Goal: Task Accomplishment & Management: Manage account settings

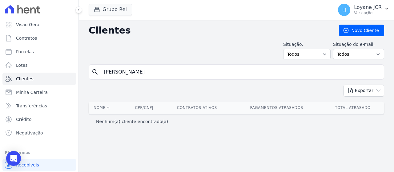
drag, startPoint x: 118, startPoint y: 74, endPoint x: -2, endPoint y: 69, distance: 120.2
click at [0, 69] on html "Visão Geral Contratos [GEOGRAPHIC_DATA] Lotes Clientes Minha Carteira Transferê…" at bounding box center [197, 86] width 394 height 172
paste input "316.592.682-49"
type input "316.592.682-49"
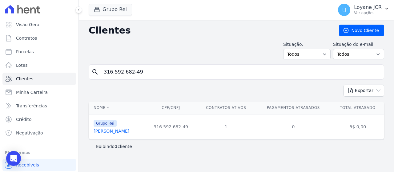
click at [129, 132] on link "[PERSON_NAME]" at bounding box center [112, 131] width 36 height 5
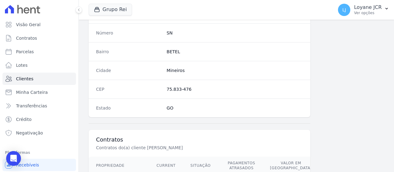
scroll to position [434, 0]
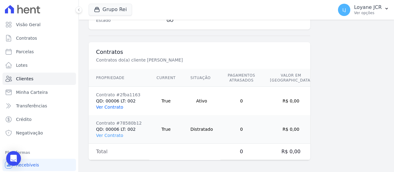
click at [111, 105] on link "Ver Contrato" at bounding box center [109, 107] width 27 height 5
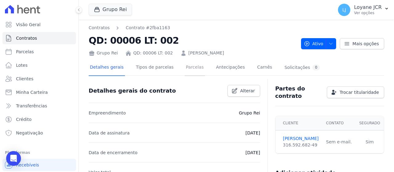
click at [190, 71] on link "Parcelas" at bounding box center [195, 68] width 20 height 16
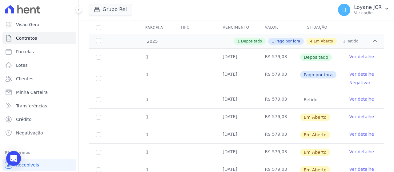
scroll to position [92, 0]
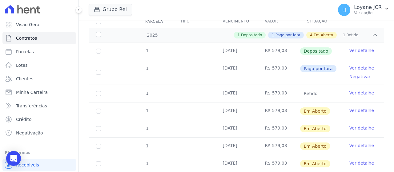
click at [323, 69] on span "Pago por fora" at bounding box center [318, 68] width 36 height 7
click at [357, 69] on link "Ver detalhe" at bounding box center [361, 68] width 25 height 6
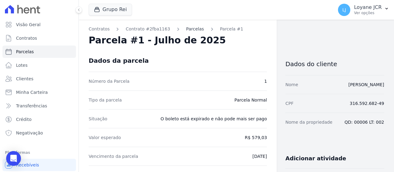
click at [186, 30] on link "Parcelas" at bounding box center [195, 29] width 18 height 6
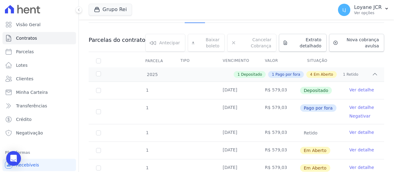
scroll to position [62, 0]
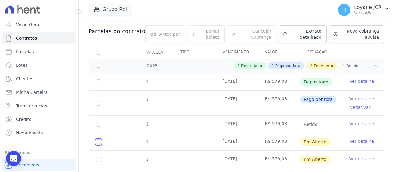
click at [97, 139] on input "checkbox" at bounding box center [98, 141] width 5 height 5
checkbox input "true"
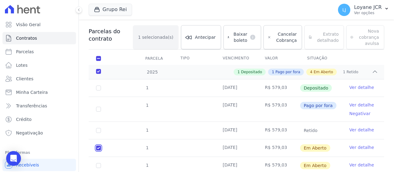
checkbox input "true"
click at [349, 105] on link "Ver detalhe" at bounding box center [361, 105] width 25 height 6
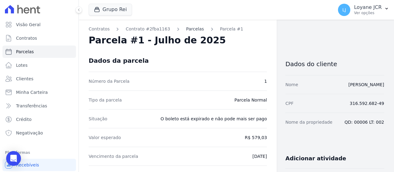
click at [186, 29] on link "Parcelas" at bounding box center [195, 29] width 18 height 6
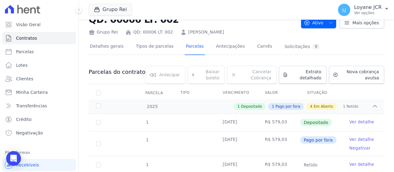
scroll to position [31, 0]
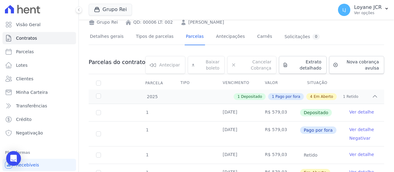
click at [350, 128] on link "Ver detalhe" at bounding box center [361, 130] width 25 height 6
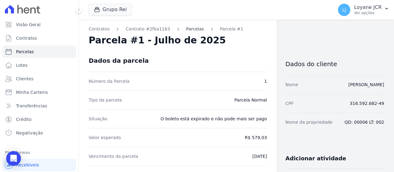
click at [186, 28] on link "Parcelas" at bounding box center [195, 29] width 18 height 6
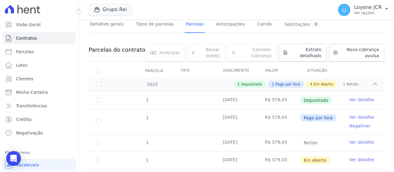
scroll to position [62, 0]
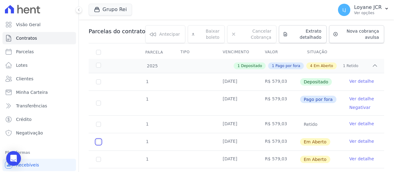
click at [99, 141] on input "checkbox" at bounding box center [98, 141] width 5 height 5
checkbox input "true"
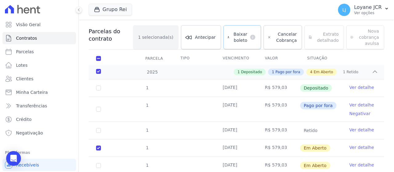
click at [247, 34] on dt "default" at bounding box center [251, 37] width 9 height 6
click at [239, 31] on div "Baixar boleto default" at bounding box center [243, 37] width 38 height 24
click at [241, 36] on div "Baixar boleto default" at bounding box center [243, 37] width 38 height 24
click at [98, 147] on input "checkbox" at bounding box center [98, 148] width 5 height 5
checkbox input "false"
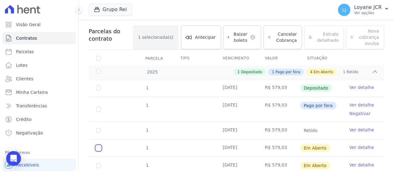
checkbox input "false"
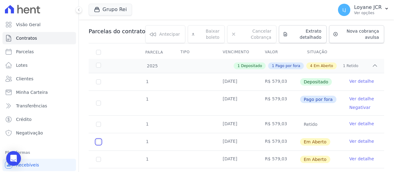
click at [99, 140] on input "checkbox" at bounding box center [98, 141] width 5 height 5
checkbox input "true"
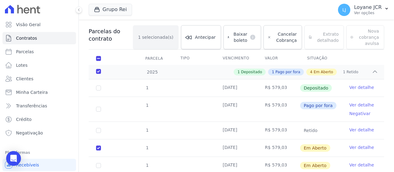
drag, startPoint x: 249, startPoint y: 35, endPoint x: 245, endPoint y: 36, distance: 4.4
click at [245, 36] on div "Baixar boleto default" at bounding box center [243, 37] width 38 height 24
click at [248, 45] on div "Baixar boleto default" at bounding box center [243, 37] width 38 height 24
click at [99, 148] on input "checkbox" at bounding box center [98, 148] width 5 height 5
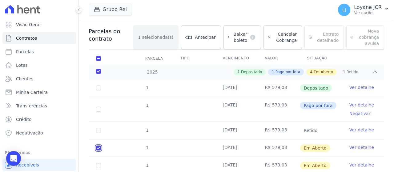
checkbox input "false"
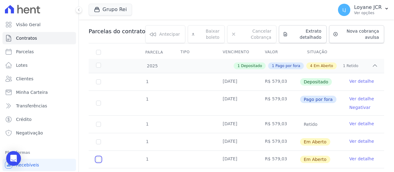
click at [99, 159] on input "checkbox" at bounding box center [98, 159] width 5 height 5
checkbox input "true"
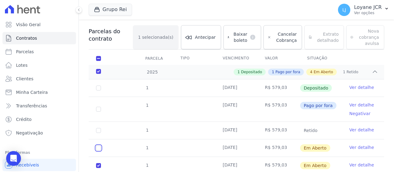
click at [98, 147] on input "checkbox" at bounding box center [98, 148] width 5 height 5
checkbox input "true"
click at [98, 164] on input "checkbox" at bounding box center [98, 165] width 5 height 5
checkbox input "false"
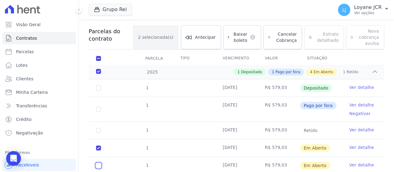
checkbox input "true"
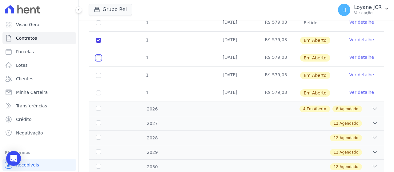
scroll to position [185, 0]
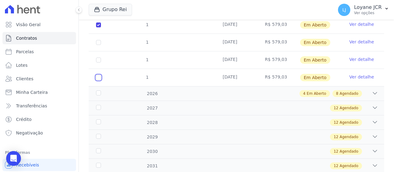
click at [97, 78] on input "checkbox" at bounding box center [98, 77] width 5 height 5
checkbox input "true"
click at [96, 25] on input "checkbox" at bounding box center [98, 24] width 5 height 5
checkbox input "false"
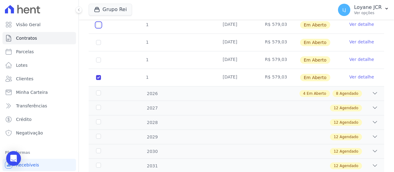
checkbox input "true"
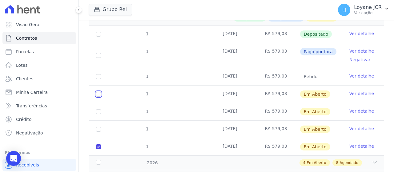
scroll to position [154, 0]
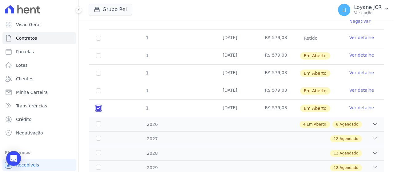
click at [99, 108] on input "checkbox" at bounding box center [98, 108] width 5 height 5
checkbox input "false"
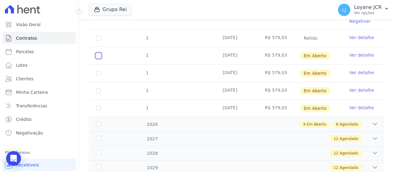
click at [99, 54] on input "checkbox" at bounding box center [98, 55] width 5 height 5
checkbox input "true"
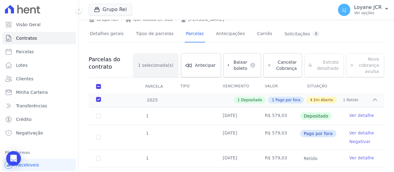
scroll to position [31, 0]
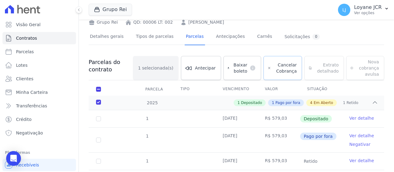
click at [283, 64] on span "Cancelar Cobrança" at bounding box center [285, 68] width 23 height 12
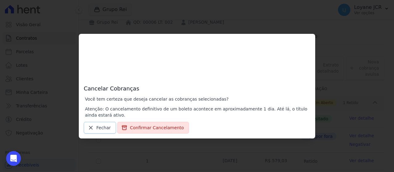
click at [86, 130] on link "Fechar" at bounding box center [100, 128] width 32 height 12
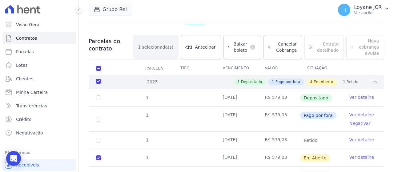
scroll to position [62, 0]
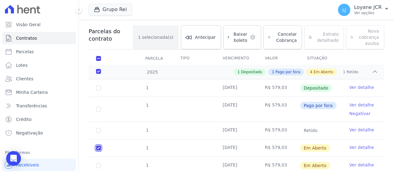
click at [98, 146] on input "checkbox" at bounding box center [98, 148] width 5 height 5
checkbox input "false"
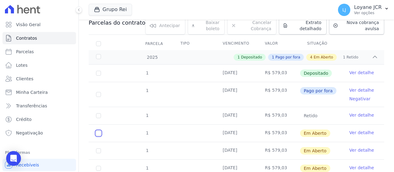
scroll to position [92, 0]
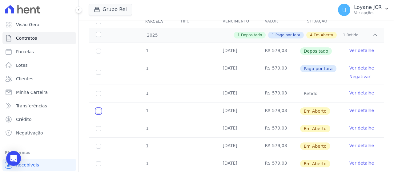
click at [101, 111] on input "checkbox" at bounding box center [98, 111] width 5 height 5
checkbox input "true"
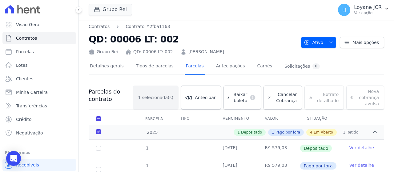
scroll to position [0, 0]
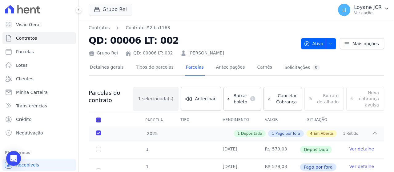
click at [233, 101] on div "Baixar boleto default" at bounding box center [243, 99] width 38 height 24
click at [233, 99] on div "Baixar boleto default" at bounding box center [243, 99] width 38 height 24
click at [233, 98] on div "Baixar boleto default" at bounding box center [243, 99] width 38 height 24
click at [232, 98] on div "Baixar boleto default" at bounding box center [243, 99] width 38 height 24
click at [235, 95] on div "Baixar boleto default" at bounding box center [243, 99] width 38 height 24
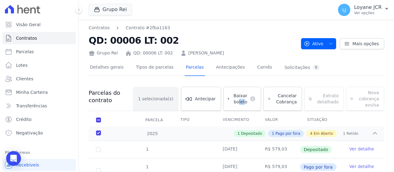
drag, startPoint x: 235, startPoint y: 95, endPoint x: 240, endPoint y: 95, distance: 4.6
click at [240, 98] on div "Baixar boleto default" at bounding box center [243, 99] width 38 height 24
drag, startPoint x: 243, startPoint y: 101, endPoint x: 245, endPoint y: 98, distance: 4.1
click at [244, 98] on div "Baixar boleto default" at bounding box center [243, 99] width 38 height 24
click at [245, 98] on div "Baixar boleto default" at bounding box center [243, 99] width 38 height 24
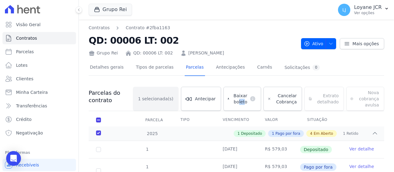
click at [248, 96] on div "Baixar boleto default" at bounding box center [243, 99] width 38 height 24
click at [249, 80] on div at bounding box center [237, 77] width 296 height 5
click at [249, 79] on div at bounding box center [237, 77] width 296 height 5
click at [249, 78] on div at bounding box center [237, 77] width 296 height 5
drag, startPoint x: 243, startPoint y: 86, endPoint x: 240, endPoint y: 110, distance: 24.3
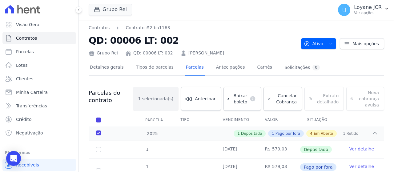
click at [237, 104] on div "Baixar boleto default" at bounding box center [243, 99] width 38 height 24
click at [242, 104] on div "Baixar boleto default" at bounding box center [243, 99] width 38 height 24
drag, startPoint x: 242, startPoint y: 104, endPoint x: 234, endPoint y: 105, distance: 7.7
click at [237, 104] on div "Baixar boleto default" at bounding box center [243, 99] width 38 height 24
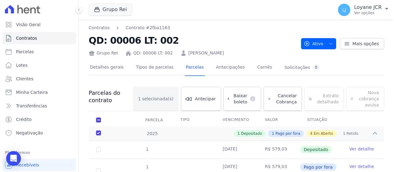
drag, startPoint x: 249, startPoint y: 91, endPoint x: 244, endPoint y: 97, distance: 8.3
click at [251, 89] on div "Baixar boleto default" at bounding box center [243, 99] width 38 height 24
drag, startPoint x: 244, startPoint y: 97, endPoint x: 243, endPoint y: 100, distance: 3.1
click at [243, 100] on div "Baixar boleto default" at bounding box center [243, 99] width 38 height 24
drag, startPoint x: 237, startPoint y: 119, endPoint x: 242, endPoint y: 113, distance: 7.9
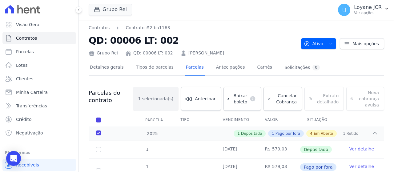
click at [238, 118] on th "Vencimento" at bounding box center [236, 120] width 42 height 13
drag, startPoint x: 243, startPoint y: 111, endPoint x: 244, endPoint y: 105, distance: 6.5
click at [245, 101] on div "Baixar boleto default" at bounding box center [243, 99] width 38 height 24
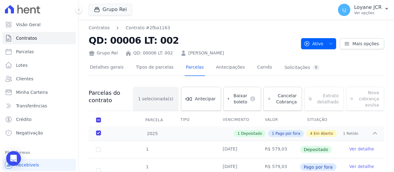
click at [245, 101] on div "Baixar boleto default" at bounding box center [243, 99] width 38 height 24
click at [245, 100] on div "Baixar boleto default" at bounding box center [243, 99] width 38 height 24
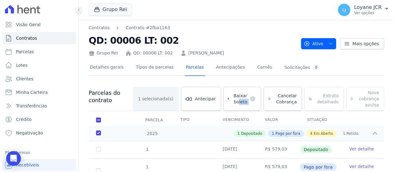
click at [245, 100] on div "Baixar boleto default" at bounding box center [243, 99] width 38 height 24
click at [246, 104] on div "Baixar boleto default" at bounding box center [243, 99] width 38 height 24
click at [254, 99] on div "Baixar boleto default" at bounding box center [243, 99] width 38 height 24
click at [253, 100] on div "Baixar boleto default" at bounding box center [243, 99] width 38 height 24
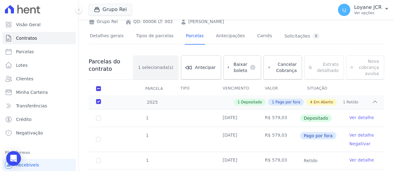
scroll to position [62, 0]
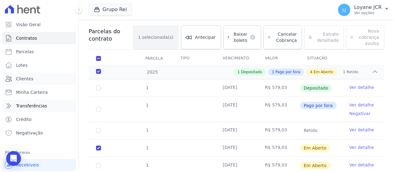
drag, startPoint x: 13, startPoint y: 79, endPoint x: 55, endPoint y: 104, distance: 49.1
click at [13, 79] on link "Clientes" at bounding box center [39, 79] width 74 height 12
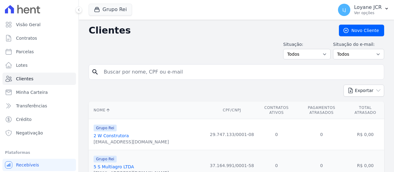
drag, startPoint x: 225, startPoint y: 95, endPoint x: 204, endPoint y: 79, distance: 26.0
type input "[PERSON_NAME]"
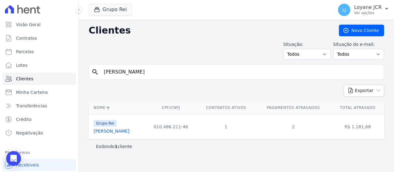
click at [106, 130] on link "[PERSON_NAME]" at bounding box center [112, 131] width 36 height 5
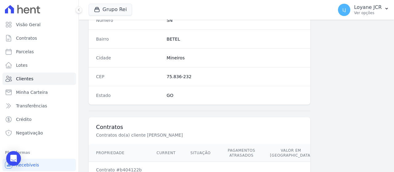
scroll to position [434, 0]
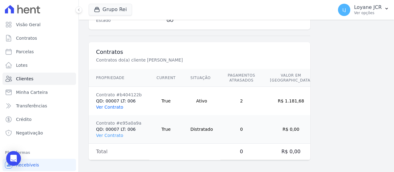
click at [104, 105] on link "Ver Contrato" at bounding box center [109, 107] width 27 height 5
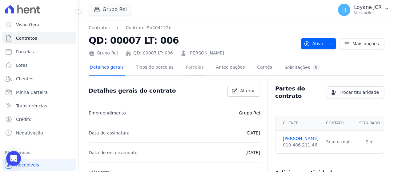
click at [187, 70] on link "Parcelas" at bounding box center [195, 68] width 20 height 16
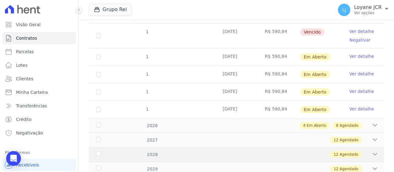
scroll to position [31, 0]
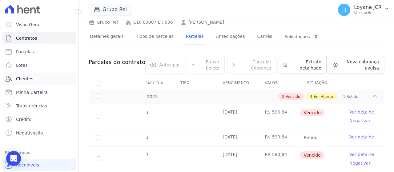
click at [23, 84] on link "Clientes" at bounding box center [39, 79] width 74 height 12
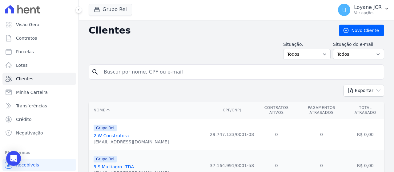
click at [151, 72] on input "search" at bounding box center [240, 72] width 281 height 12
paste input "Verifiquei no sistema o seu CPF e seu contrato está com (colocar a quantidade d…"
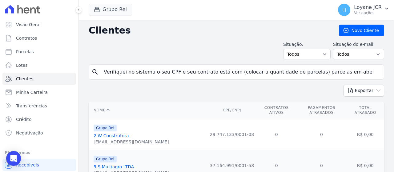
scroll to position [0, 1582]
click at [373, 70] on input "Verifiquei no sistema o seu CPF e seu contrato está com (colocar a quantidade d…" at bounding box center [240, 72] width 281 height 12
drag, startPoint x: 367, startPoint y: 72, endPoint x: -50, endPoint y: 61, distance: 416.7
click at [0, 61] on html "Visão Geral Contratos [GEOGRAPHIC_DATA] Lotes Clientes Minha Carteira Transferê…" at bounding box center [197, 86] width 394 height 172
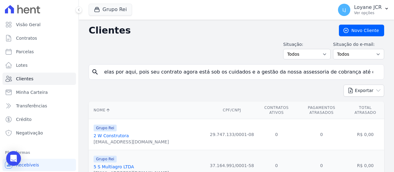
scroll to position [0, 0]
type input "?"
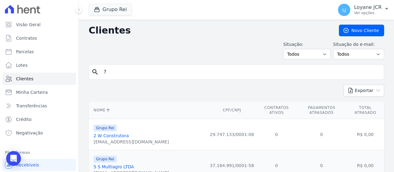
click at [119, 73] on input "?" at bounding box center [240, 72] width 281 height 12
type input "[PERSON_NAME]"
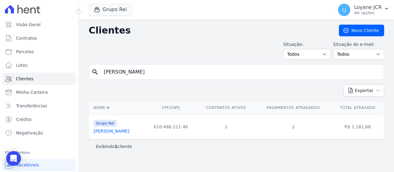
click at [110, 133] on link "[PERSON_NAME]" at bounding box center [112, 131] width 36 height 5
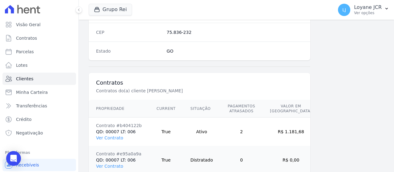
scroll to position [434, 0]
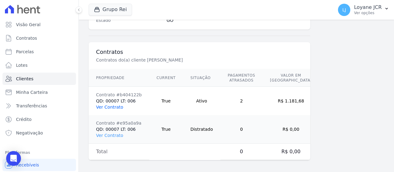
click at [114, 105] on link "Ver Contrato" at bounding box center [109, 107] width 27 height 5
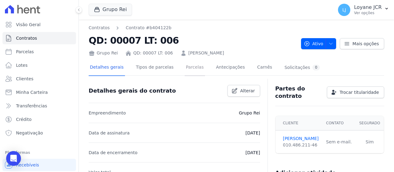
click at [189, 67] on link "Parcelas" at bounding box center [195, 68] width 20 height 16
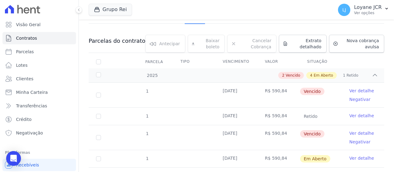
scroll to position [62, 0]
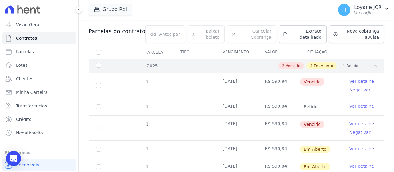
click at [372, 63] on icon at bounding box center [375, 66] width 6 height 6
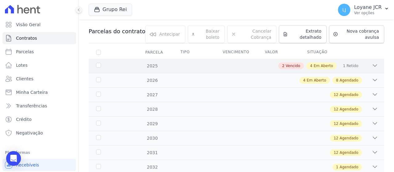
click at [97, 64] on div "2025" at bounding box center [107, 66] width 25 height 6
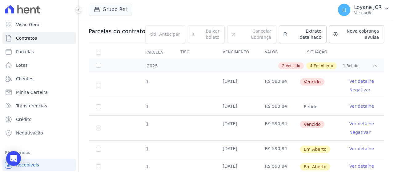
click at [309, 105] on span "Retido" at bounding box center [310, 106] width 21 height 7
click at [280, 123] on td "R$ 590,84" at bounding box center [279, 128] width 42 height 25
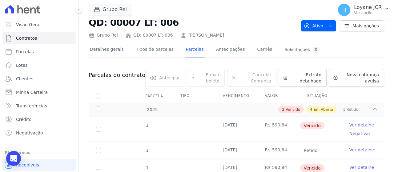
scroll to position [0, 0]
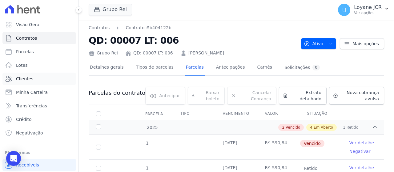
click at [47, 81] on link "Clientes" at bounding box center [39, 79] width 74 height 12
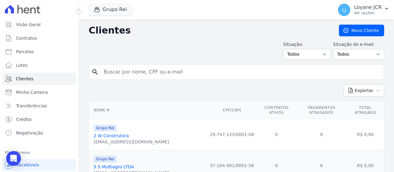
click at [177, 79] on div "search" at bounding box center [237, 71] width 296 height 15
click at [177, 71] on input "search" at bounding box center [240, 72] width 281 height 12
paste input "[PERSON_NAME]"
type input "[PERSON_NAME]"
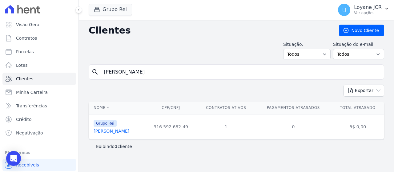
click at [129, 130] on link "[PERSON_NAME]" at bounding box center [112, 131] width 36 height 5
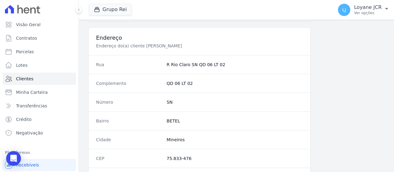
scroll to position [434, 0]
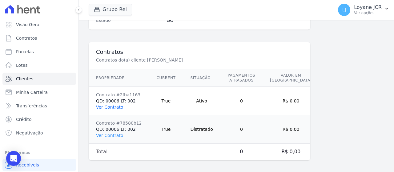
click at [99, 107] on link "Ver Contrato" at bounding box center [109, 107] width 27 height 5
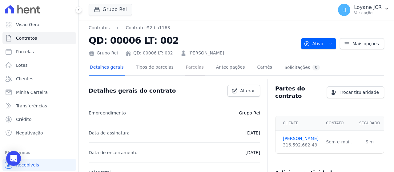
click at [185, 68] on link "Parcelas" at bounding box center [195, 68] width 20 height 16
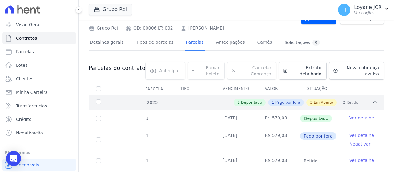
scroll to position [31, 0]
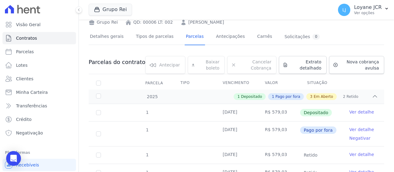
click at [359, 129] on link "Ver detalhe" at bounding box center [361, 130] width 25 height 6
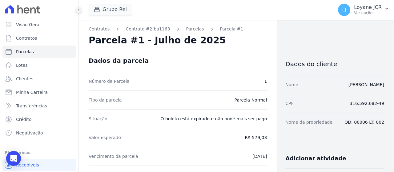
click at [80, 9] on icon at bounding box center [79, 10] width 4 height 4
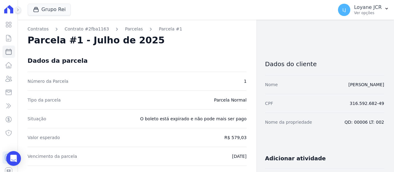
click at [18, 10] on icon at bounding box center [18, 10] width 4 height 4
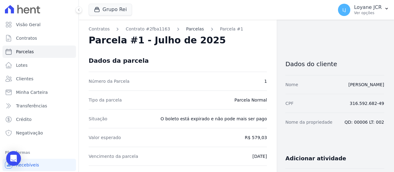
click at [186, 27] on link "Parcelas" at bounding box center [195, 29] width 18 height 6
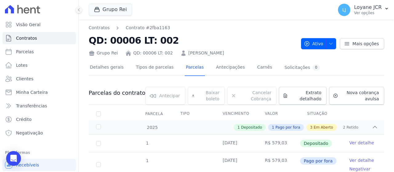
drag, startPoint x: 239, startPoint y: 53, endPoint x: 234, endPoint y: 53, distance: 4.9
click at [224, 53] on link "[PERSON_NAME]" at bounding box center [206, 53] width 36 height 6
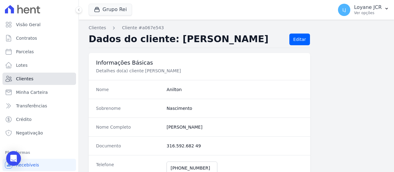
click at [47, 83] on link "Clientes" at bounding box center [39, 79] width 74 height 12
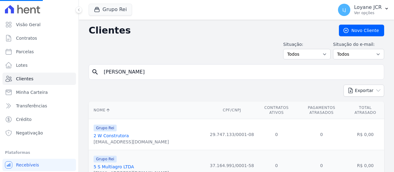
click at [187, 70] on input "[PERSON_NAME]" at bounding box center [240, 72] width 281 height 12
drag, startPoint x: 187, startPoint y: 70, endPoint x: 91, endPoint y: 63, distance: 96.1
click at [251, 75] on input "search" at bounding box center [240, 72] width 281 height 12
paste input "[PERSON_NAME]"
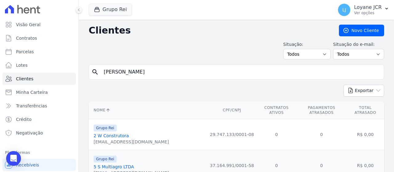
type input "[PERSON_NAME]"
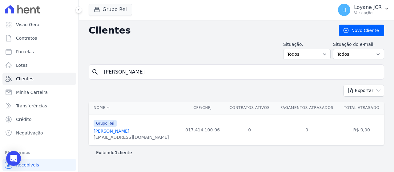
click at [119, 129] on link "[PERSON_NAME]" at bounding box center [112, 131] width 36 height 5
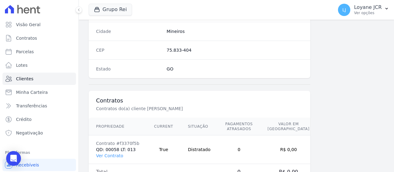
scroll to position [406, 0]
